Goal: Task Accomplishment & Management: Manage account settings

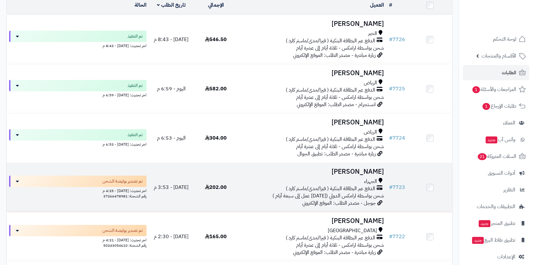
scroll to position [70, 0]
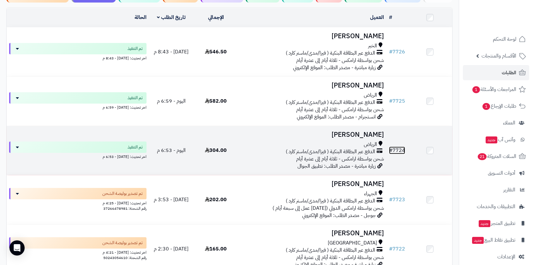
click at [398, 148] on link "# 7724" at bounding box center [397, 151] width 16 height 8
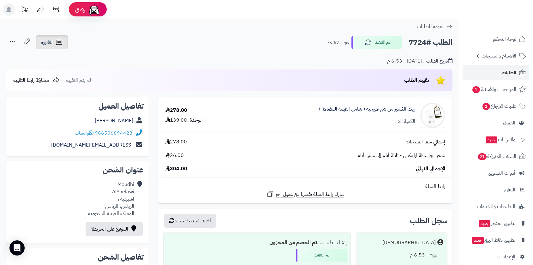
click at [48, 39] on span "الفاتورة" at bounding box center [47, 43] width 13 height 8
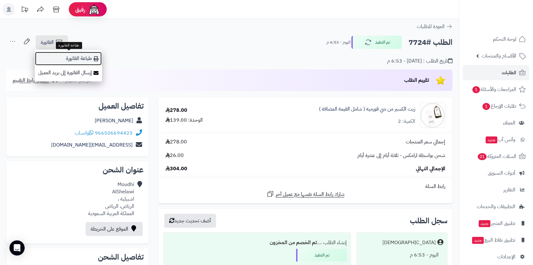
click at [72, 58] on link "طباعة الفاتورة" at bounding box center [68, 59] width 67 height 14
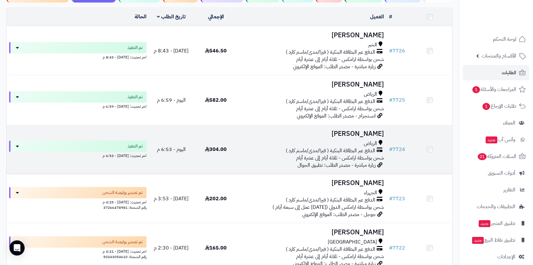
scroll to position [70, 0]
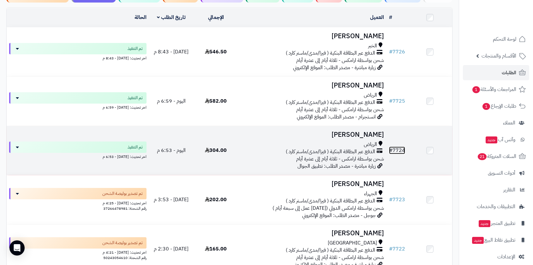
click at [398, 149] on link "# 7724" at bounding box center [397, 151] width 16 height 8
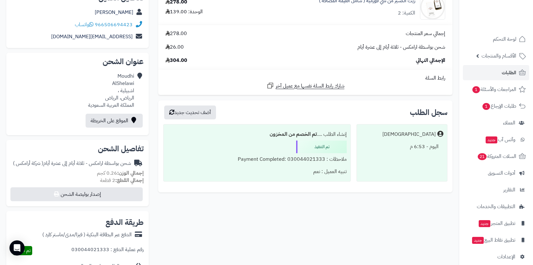
scroll to position [175, 0]
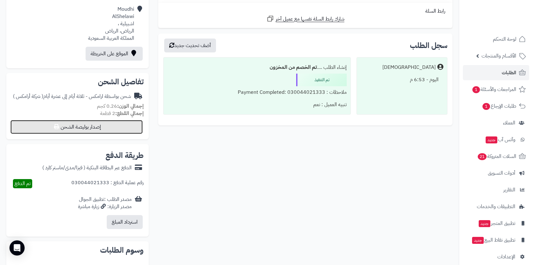
click at [107, 123] on button "إصدار بوليصة الشحن" at bounding box center [76, 127] width 132 height 14
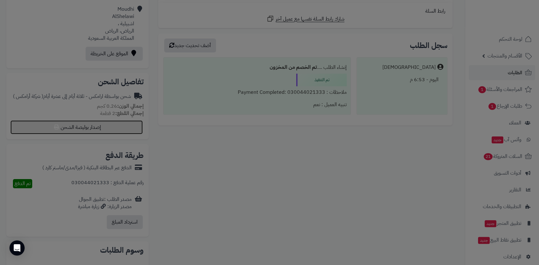
select select "******"
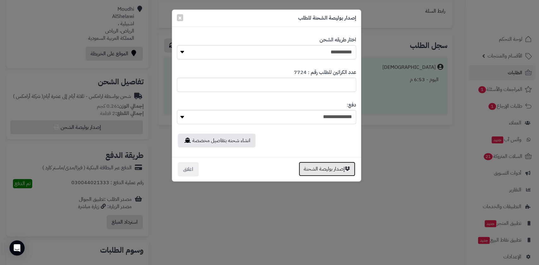
click at [326, 168] on button "إصدار بوليصة الشحنة" at bounding box center [327, 169] width 57 height 15
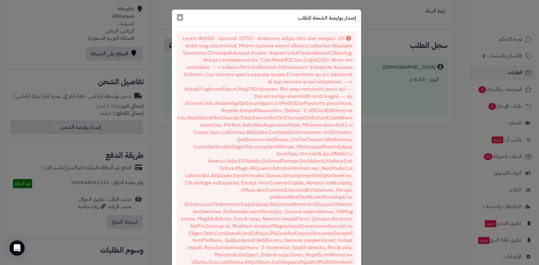
click at [182, 19] on span "×" at bounding box center [180, 17] width 4 height 9
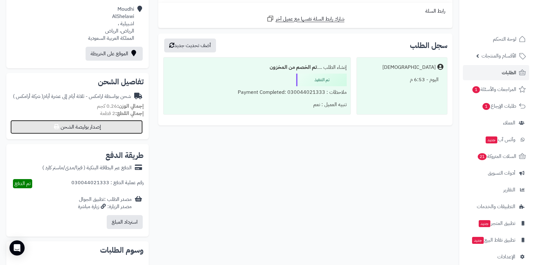
click at [111, 131] on button "إصدار بوليصة الشحن" at bounding box center [76, 127] width 132 height 14
select select "******"
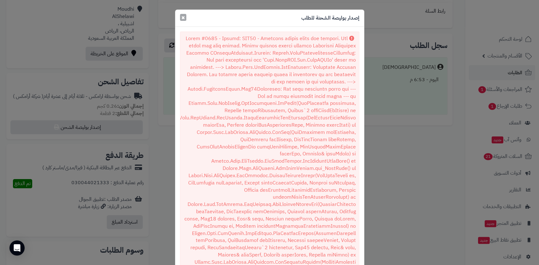
click at [185, 17] on span "×" at bounding box center [183, 17] width 4 height 9
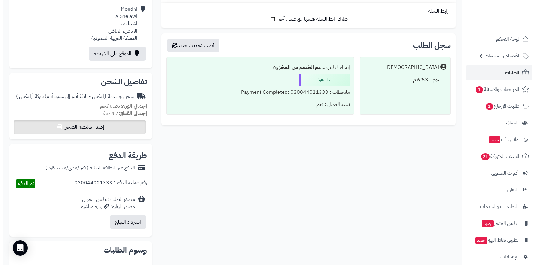
scroll to position [140, 0]
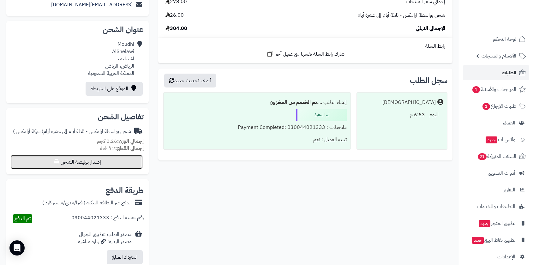
click at [107, 161] on button "إصدار بوليصة الشحن" at bounding box center [76, 162] width 132 height 14
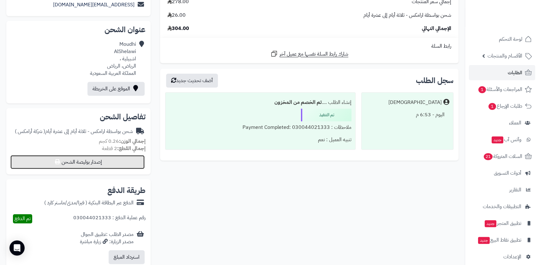
select select "******"
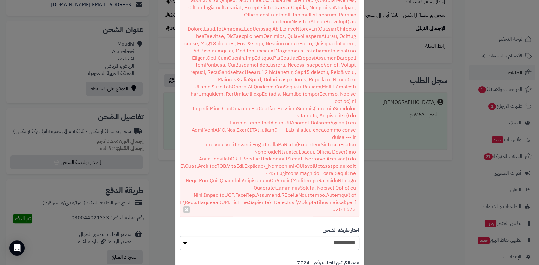
scroll to position [291, 0]
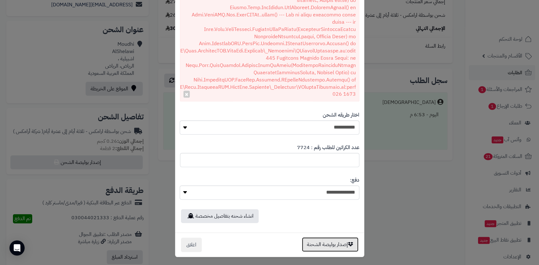
click at [339, 243] on button "إصدار بوليصة الشحنة" at bounding box center [330, 244] width 57 height 15
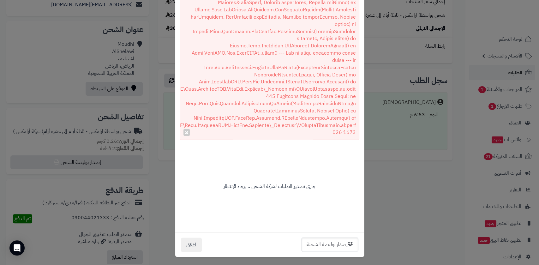
scroll to position [0, 0]
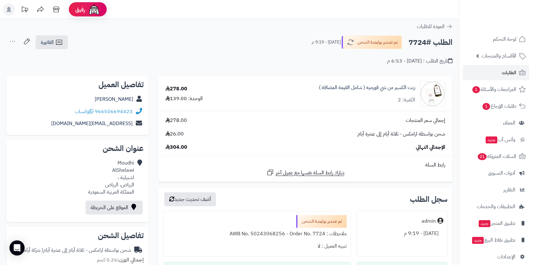
scroll to position [119, 0]
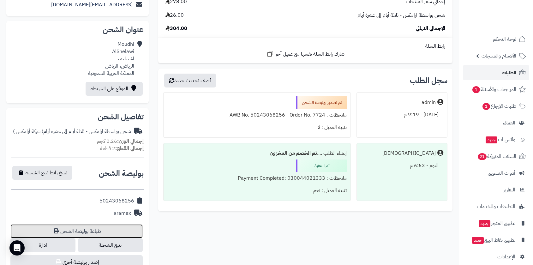
click at [97, 229] on link "طباعة بوليصة الشحن" at bounding box center [76, 231] width 132 height 14
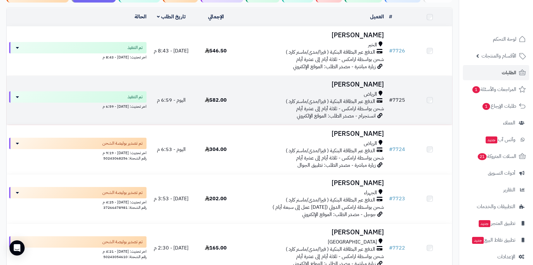
scroll to position [70, 0]
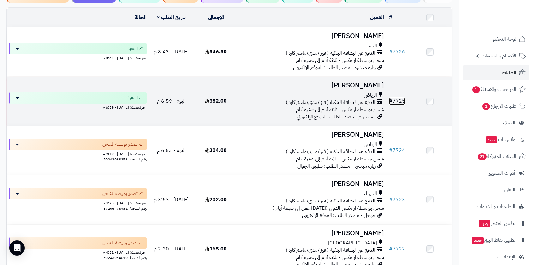
click at [402, 99] on link "# 7725" at bounding box center [397, 101] width 16 height 8
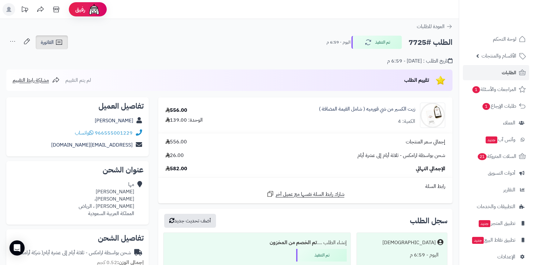
click at [44, 41] on span "الفاتورة" at bounding box center [47, 43] width 13 height 8
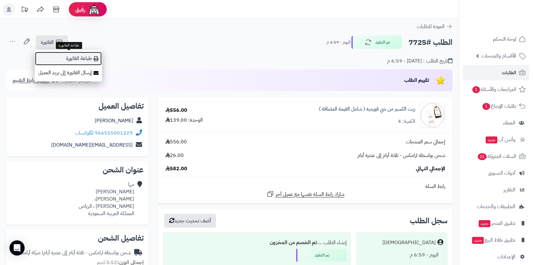
click at [66, 60] on link "طباعة الفاتورة" at bounding box center [68, 59] width 67 height 14
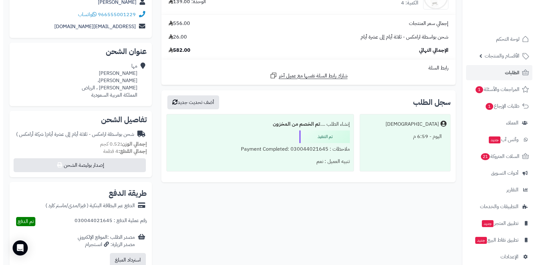
scroll to position [244, 0]
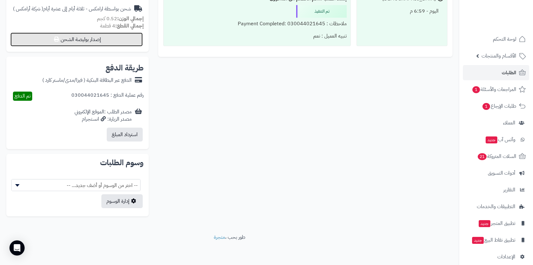
click at [121, 36] on button "إصدار بوليصة الشحن" at bounding box center [76, 40] width 132 height 14
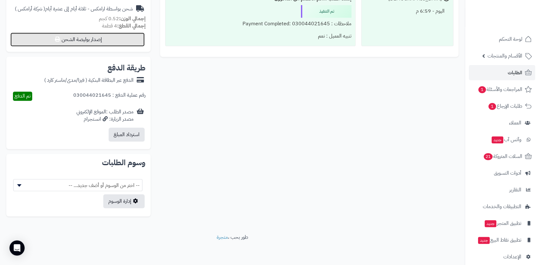
select select "******"
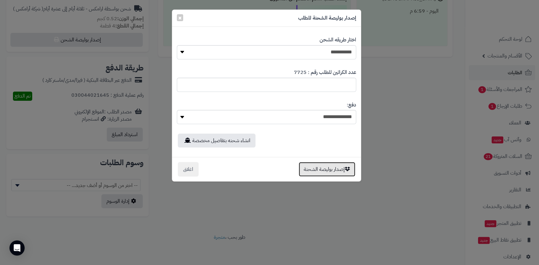
click at [332, 169] on button "إصدار بوليصة الشحنة" at bounding box center [327, 169] width 57 height 15
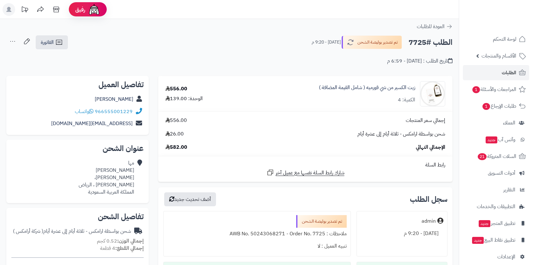
scroll to position [244, 0]
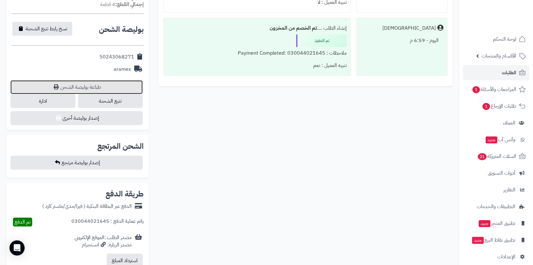
click at [92, 86] on link "طباعة بوليصة الشحن" at bounding box center [76, 87] width 132 height 14
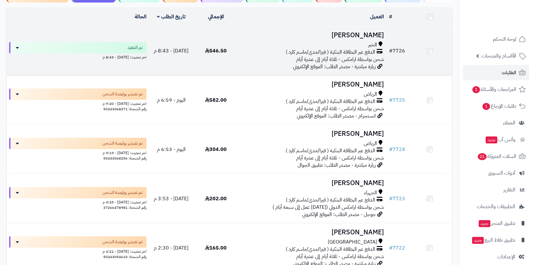
scroll to position [70, 0]
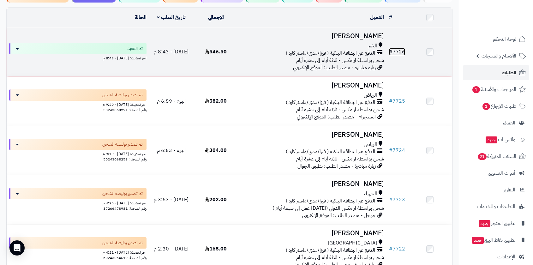
click at [399, 49] on link "# 7726" at bounding box center [397, 52] width 16 height 8
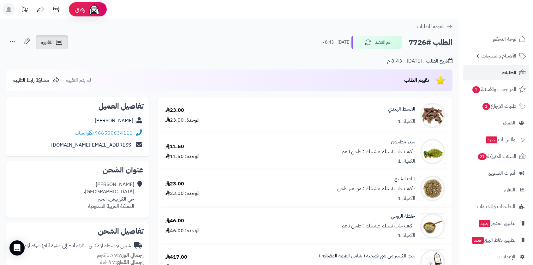
click at [51, 39] on span "الفاتورة" at bounding box center [47, 43] width 13 height 8
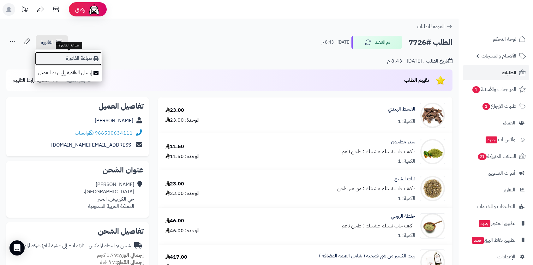
click at [72, 59] on link "طباعة الفاتورة" at bounding box center [68, 59] width 67 height 14
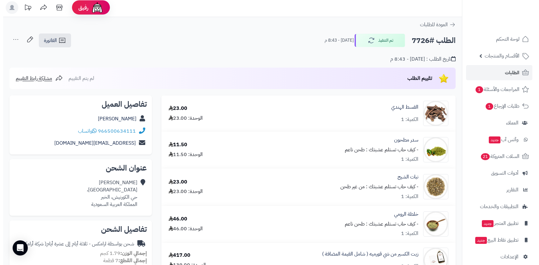
scroll to position [246, 0]
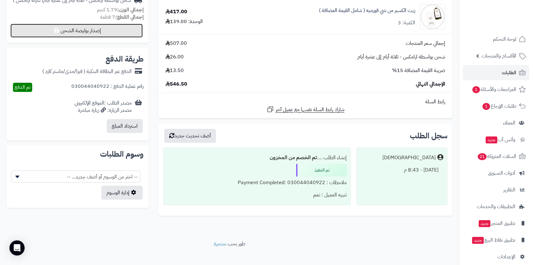
click at [132, 28] on button "إصدار بوليصة الشحن" at bounding box center [76, 31] width 132 height 14
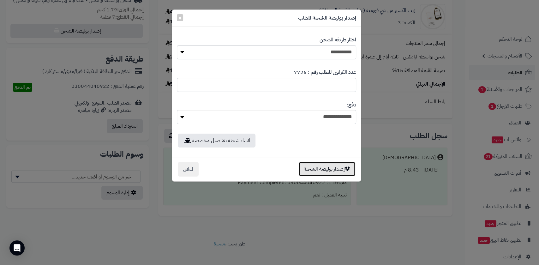
click at [326, 169] on button "إصدار بوليصة الشحنة" at bounding box center [327, 169] width 57 height 15
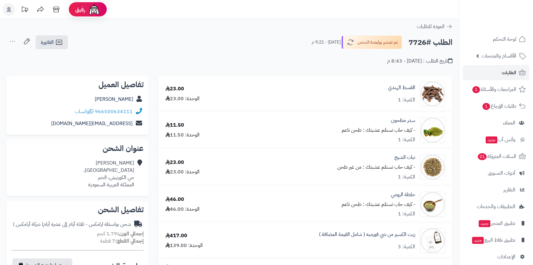
scroll to position [224, 0]
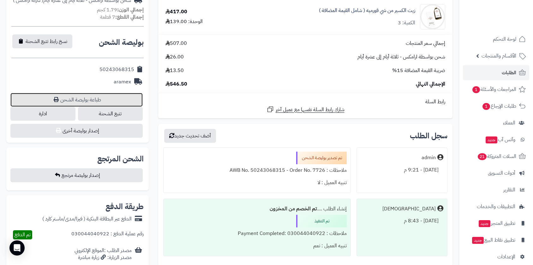
click at [91, 100] on link "طباعة بوليصة الشحن" at bounding box center [76, 100] width 132 height 14
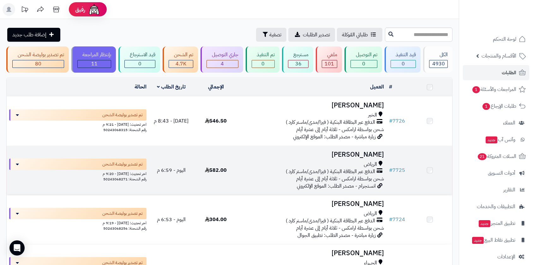
scroll to position [70, 0]
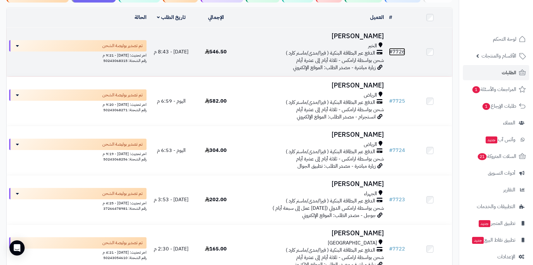
click at [399, 49] on link "# 7726" at bounding box center [397, 52] width 16 height 8
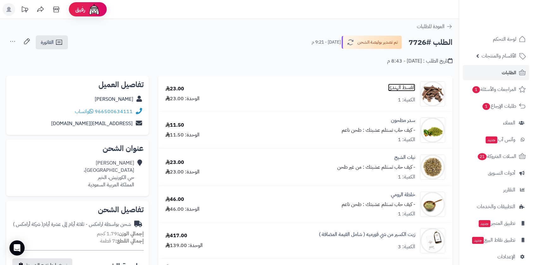
click at [393, 87] on link "القسط الهندي" at bounding box center [401, 87] width 27 height 7
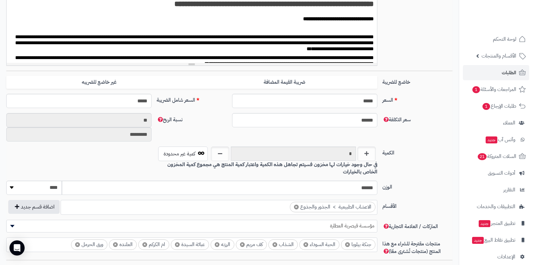
scroll to position [227, 0]
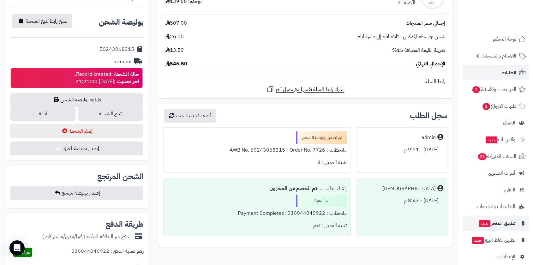
scroll to position [246, 0]
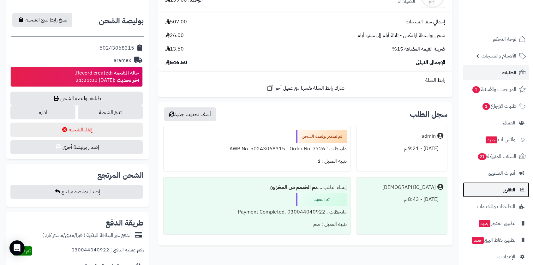
click at [506, 193] on span "التقارير" at bounding box center [509, 189] width 12 height 9
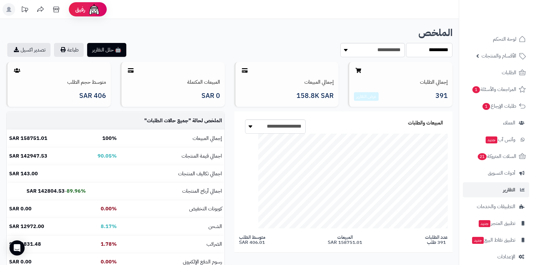
click at [420, 49] on select "**********" at bounding box center [429, 50] width 46 height 14
select select "****"
click at [406, 43] on select "**********" at bounding box center [429, 50] width 46 height 14
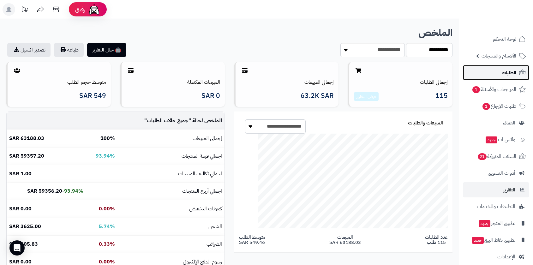
click at [503, 71] on span "الطلبات" at bounding box center [509, 72] width 15 height 9
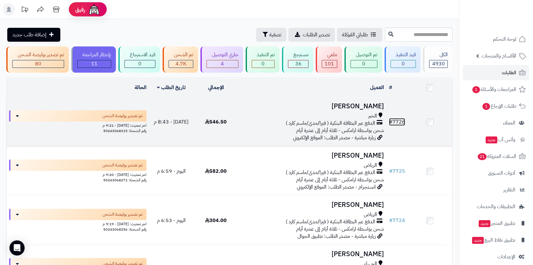
click at [399, 120] on link "# 7726" at bounding box center [397, 122] width 16 height 8
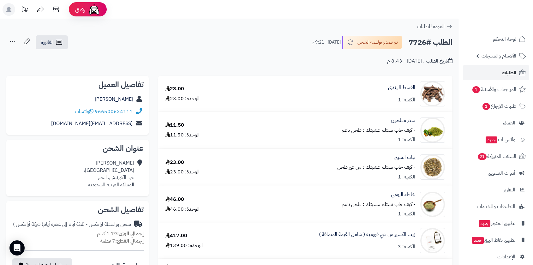
scroll to position [175, 0]
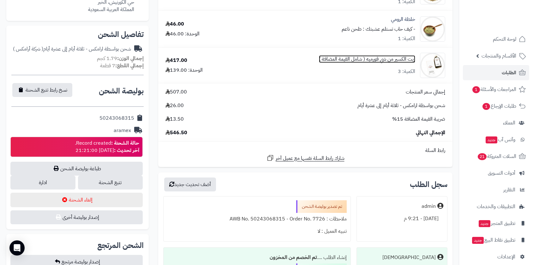
click at [377, 58] on link "زيت الكسير من شي قورميه ( شامل القيمة المضافة )" at bounding box center [367, 59] width 96 height 7
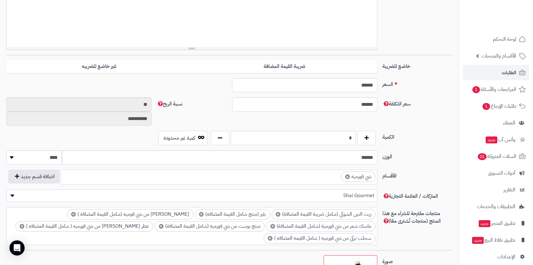
scroll to position [227, 0]
